Goal: Complete application form

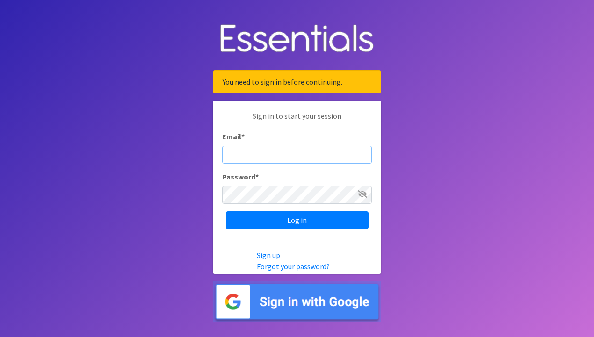
type input "[EMAIL_ADDRESS][DOMAIN_NAME]"
click at [297, 220] on input "Log in" at bounding box center [297, 221] width 143 height 18
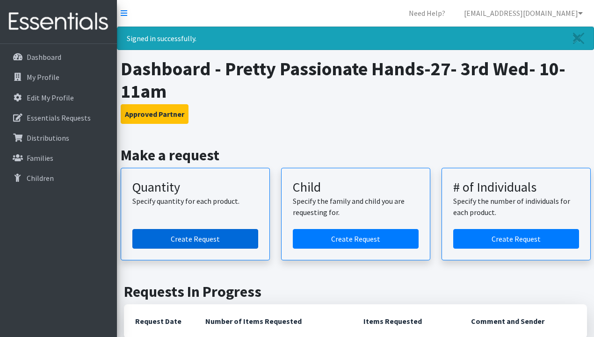
click at [207, 242] on link "Create Request" at bounding box center [195, 239] width 126 height 20
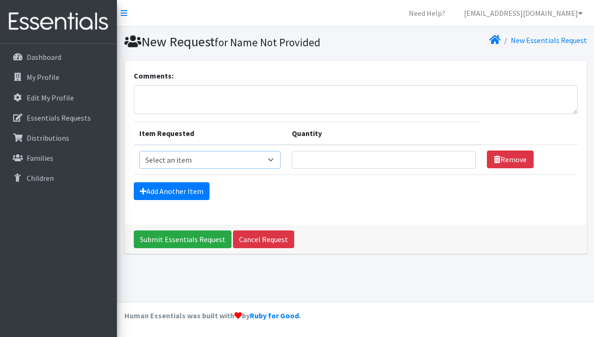
select select "3418"
click at [336, 159] on input "Quantity" at bounding box center [383, 160] width 183 height 18
type input "10"
click at [193, 197] on link "Add Another Item" at bounding box center [172, 191] width 76 height 18
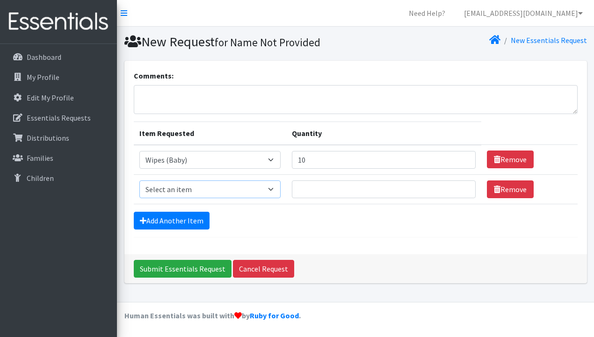
select select "3407"
click at [336, 182] on input "Quantity" at bounding box center [383, 190] width 183 height 18
type input "10"
click at [191, 226] on link "Add Another Item" at bounding box center [172, 221] width 76 height 18
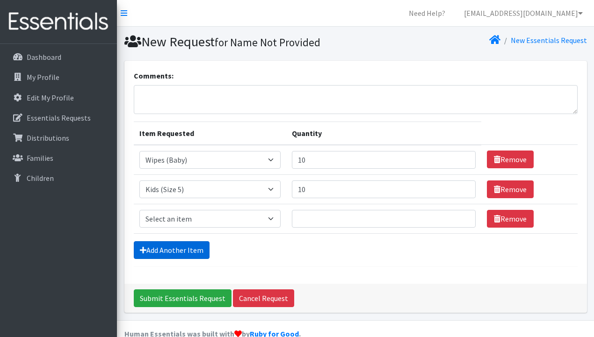
scroll to position [18, 0]
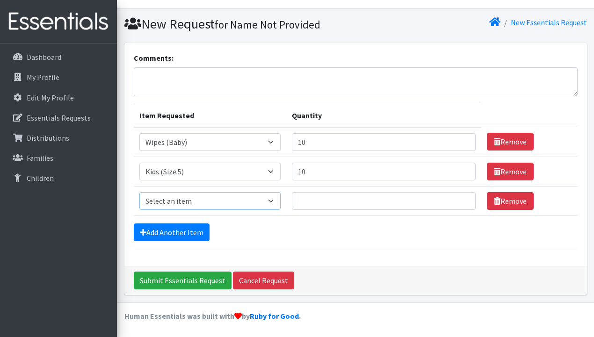
select select "3394"
click at [328, 198] on input "Quantity" at bounding box center [383, 201] width 183 height 18
type input "10"
click at [191, 238] on link "Add Another Item" at bounding box center [172, 233] width 76 height 18
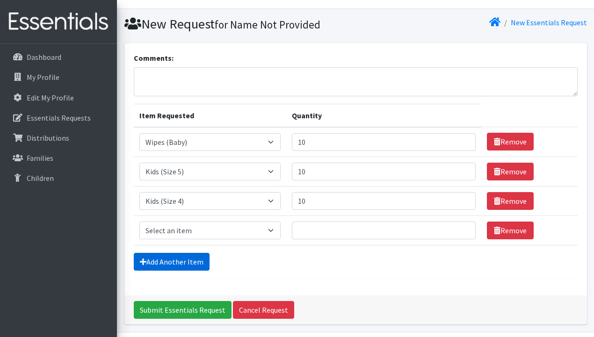
scroll to position [47, 0]
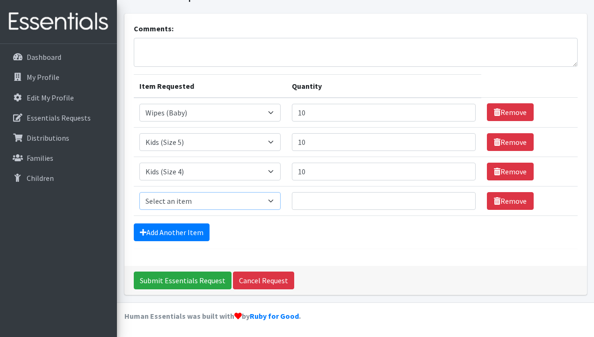
select select "3393"
click at [336, 196] on input "Quantity" at bounding box center [383, 201] width 183 height 18
type input "10"
click at [209, 278] on input "Submit Essentials Request" at bounding box center [183, 281] width 98 height 18
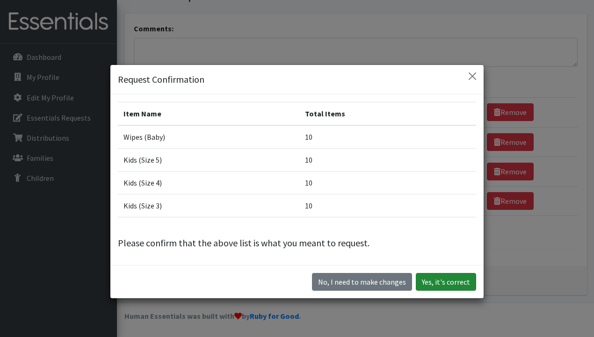
click at [470, 290] on button "Yes, it's correct" at bounding box center [446, 282] width 60 height 18
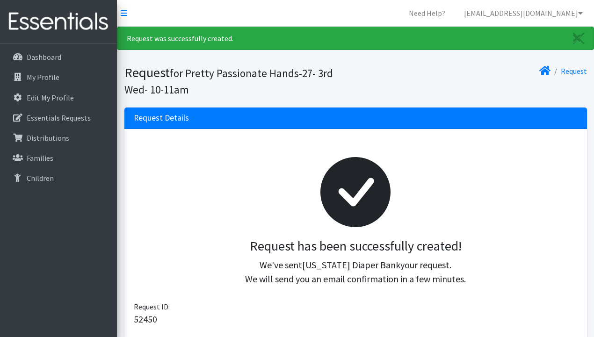
click at [342, 59] on section "Request for Pretty Passionate Hands-27- 3rd Wed- 10-11am Request" at bounding box center [355, 83] width 477 height 50
click at [211, 3] on nav "Need Help? paradise@pphchildcare.org My Co-Workers My Profile Logout" at bounding box center [355, 13] width 477 height 27
click at [161, 14] on nav "Need Help? paradise@pphchildcare.org My Co-Workers My Profile Logout" at bounding box center [355, 13] width 477 height 27
